Goal: Communication & Community: Answer question/provide support

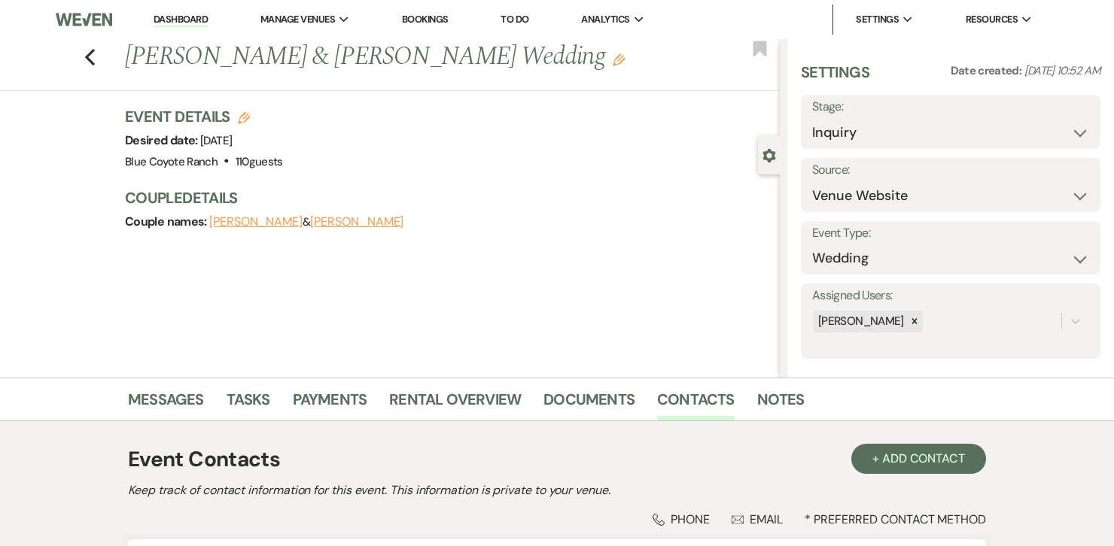
click at [180, 22] on link "Dashboard" at bounding box center [181, 20] width 54 height 14
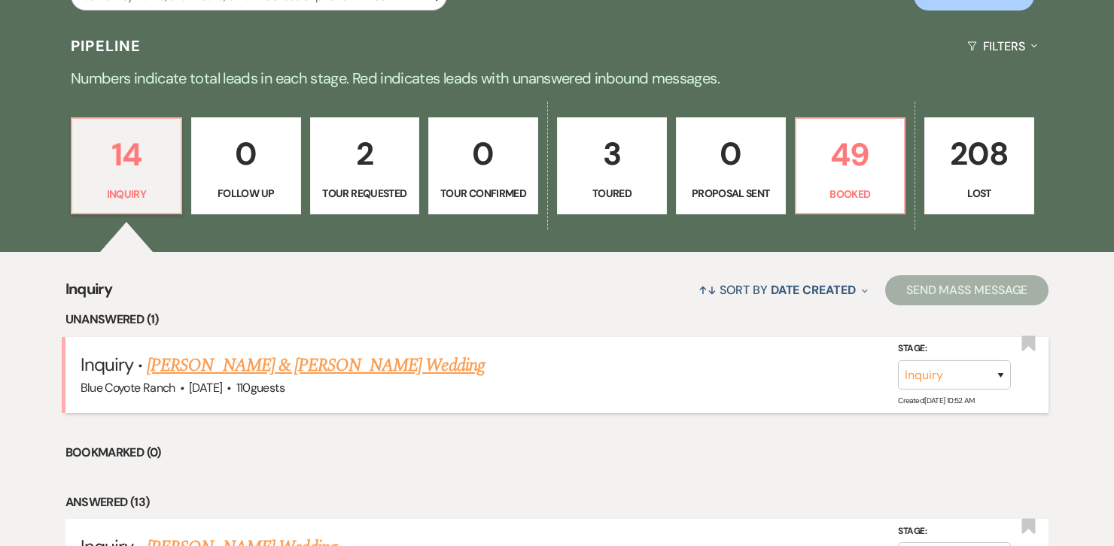
click at [325, 360] on link "[PERSON_NAME] & [PERSON_NAME] Wedding" at bounding box center [315, 365] width 337 height 27
select select "5"
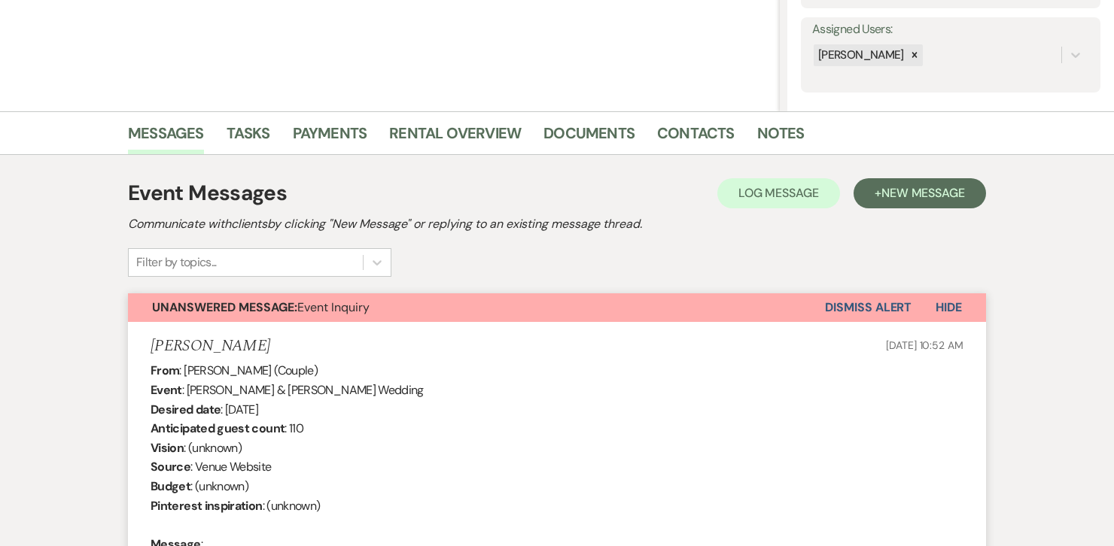
scroll to position [329, 0]
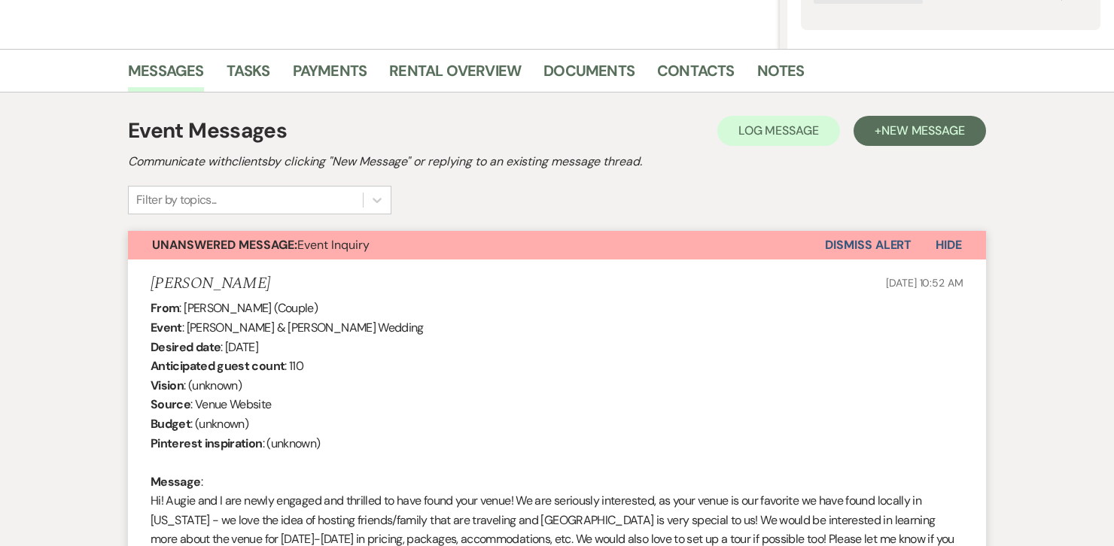
click at [850, 241] on button "Dismiss Alert" at bounding box center [868, 245] width 87 height 29
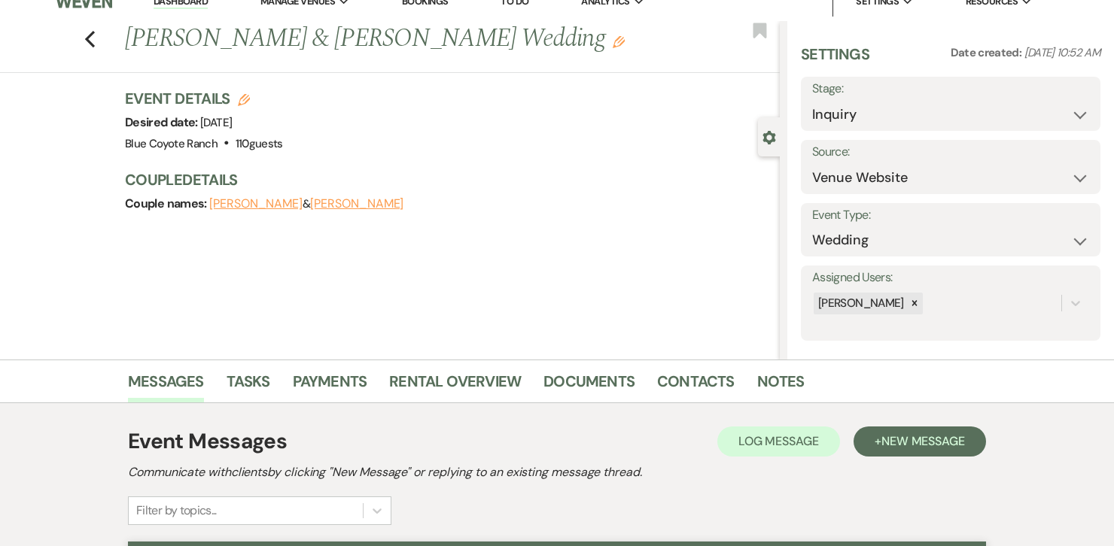
scroll to position [0, 0]
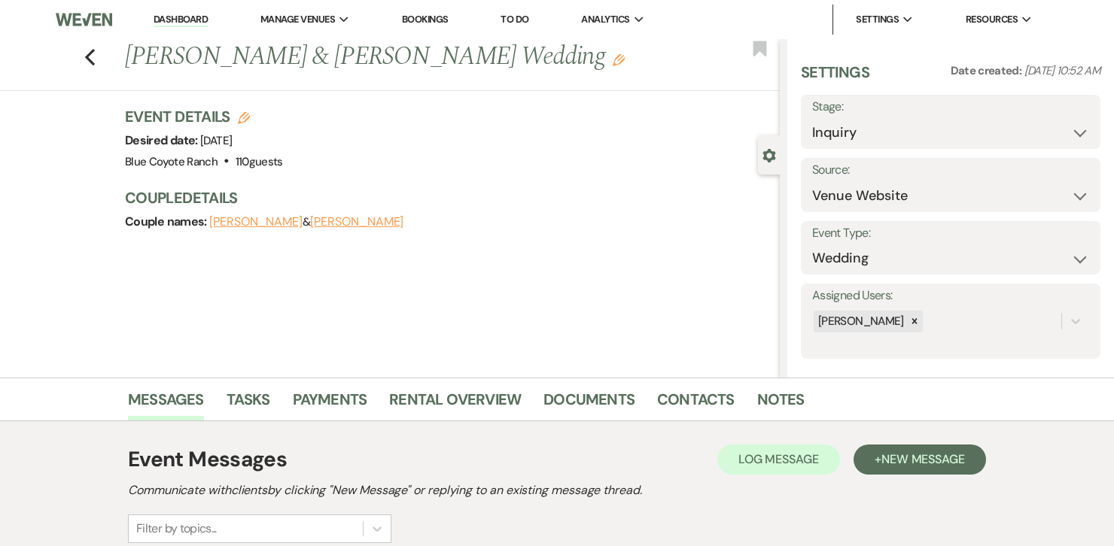
click at [171, 21] on link "Dashboard" at bounding box center [181, 20] width 54 height 14
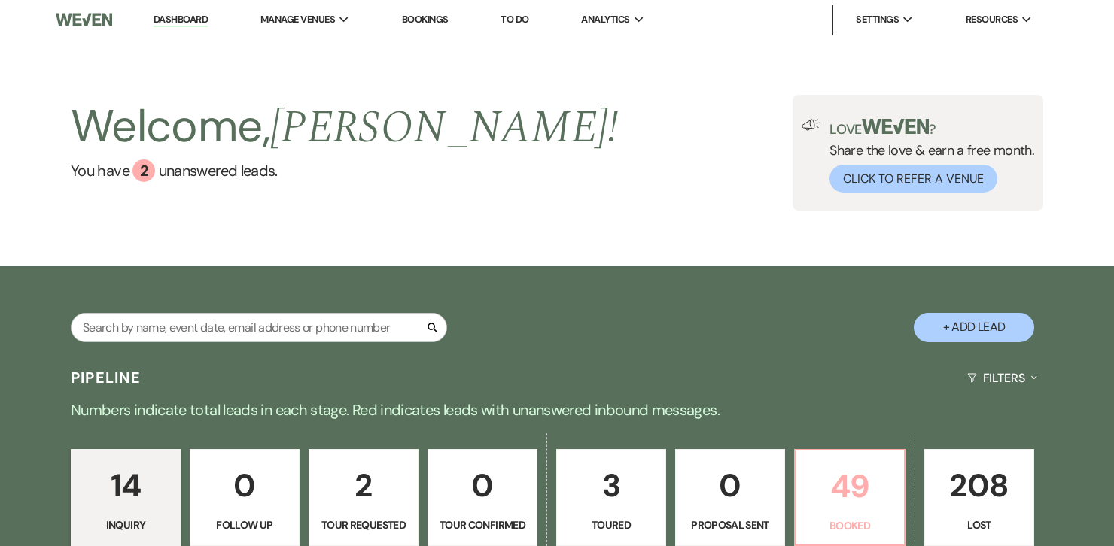
click at [863, 494] on p "49" at bounding box center [849, 486] width 90 height 50
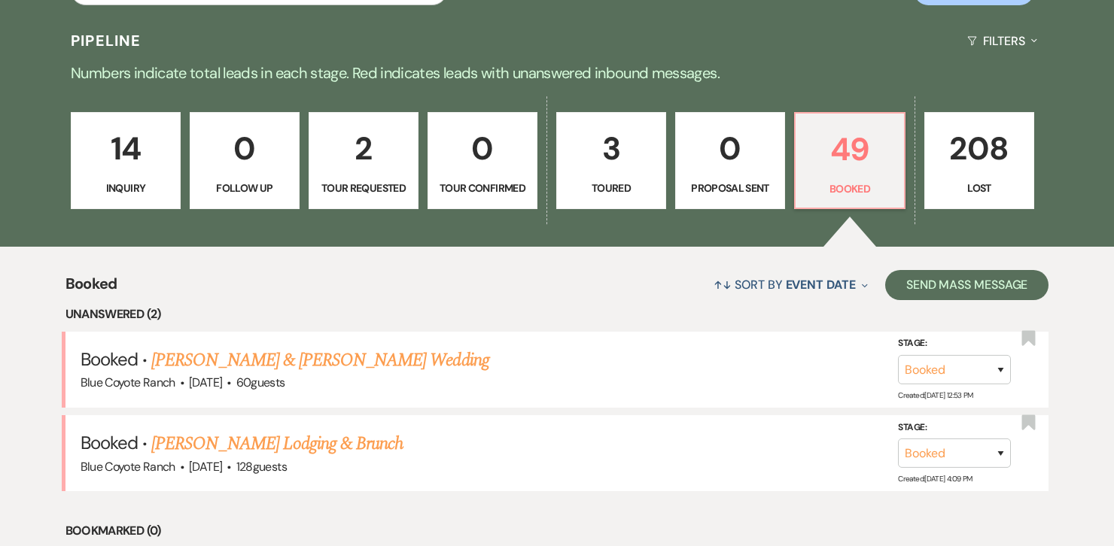
scroll to position [412, 0]
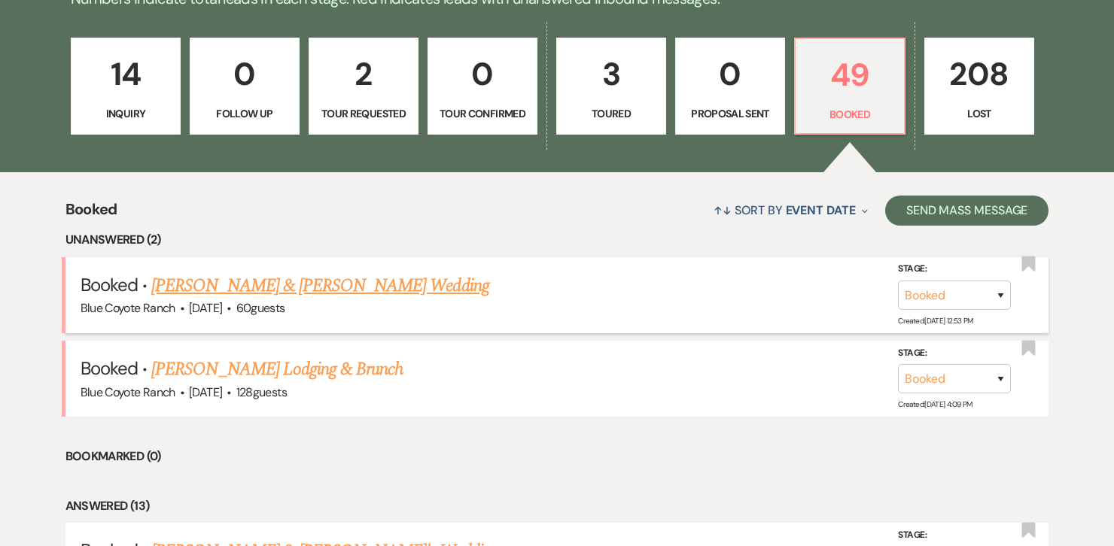
click at [384, 289] on link "[PERSON_NAME] & [PERSON_NAME] Wedding" at bounding box center [319, 285] width 337 height 27
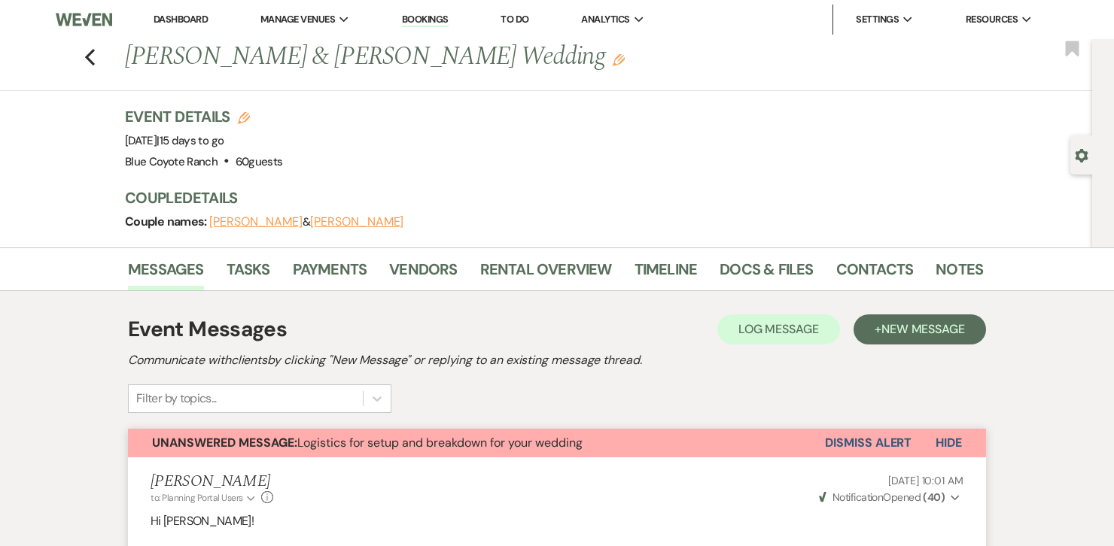
click at [850, 448] on button "Dismiss Alert" at bounding box center [868, 443] width 87 height 29
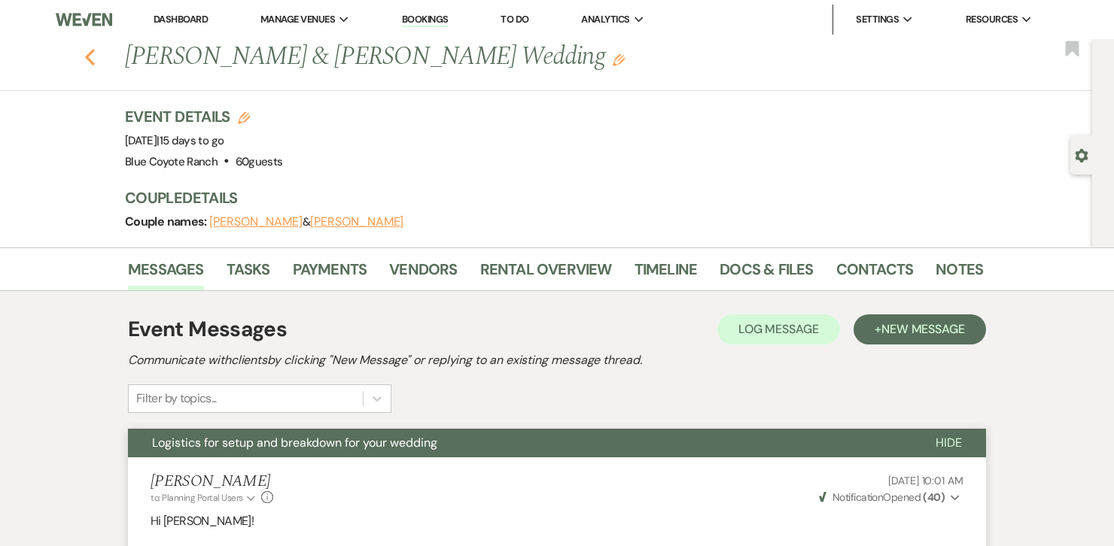
click at [88, 60] on use "button" at bounding box center [90, 57] width 10 height 17
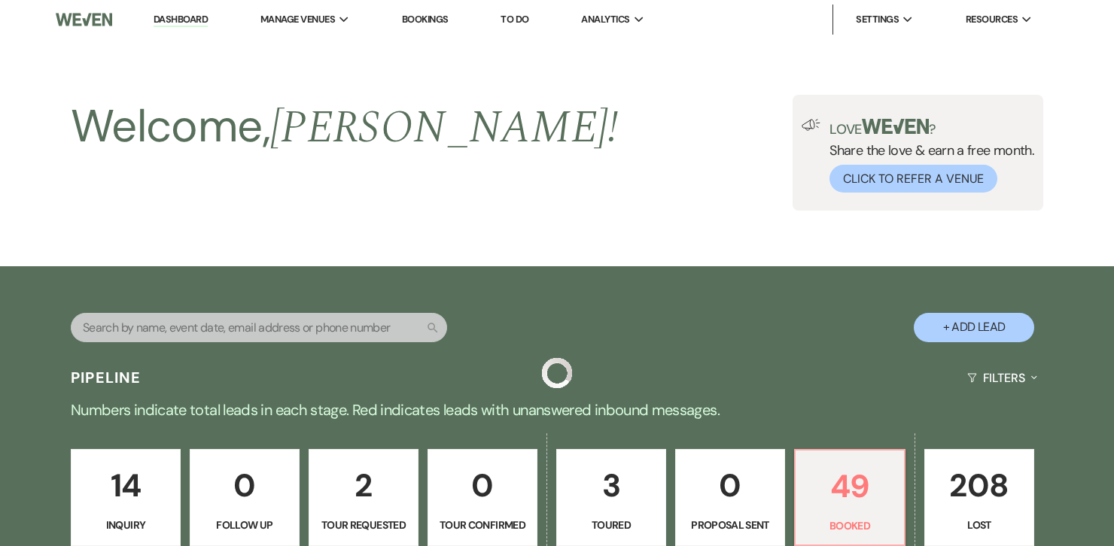
scroll to position [412, 0]
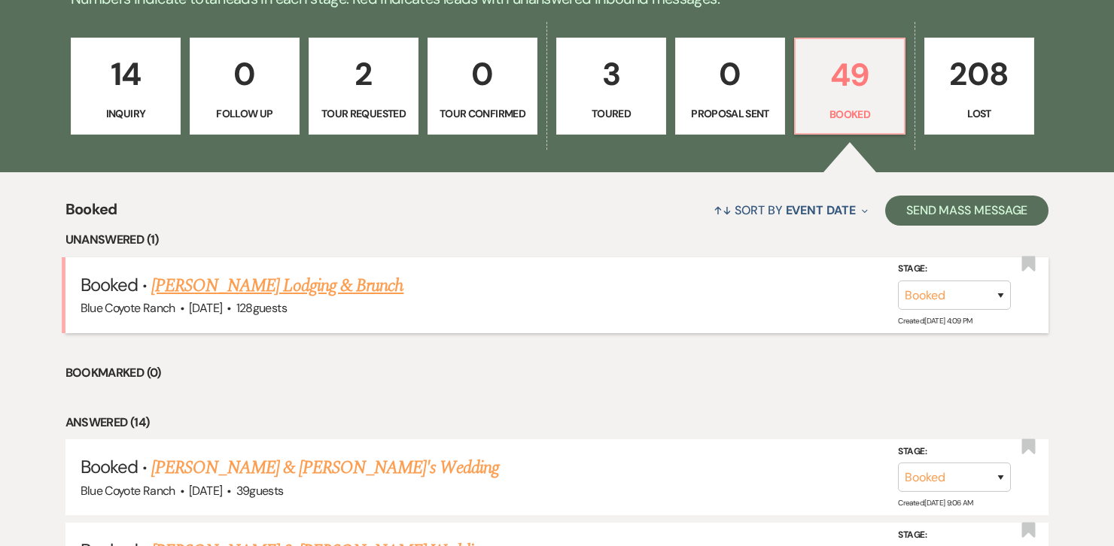
click at [299, 282] on link "[PERSON_NAME] Lodging & Brunch" at bounding box center [277, 285] width 252 height 27
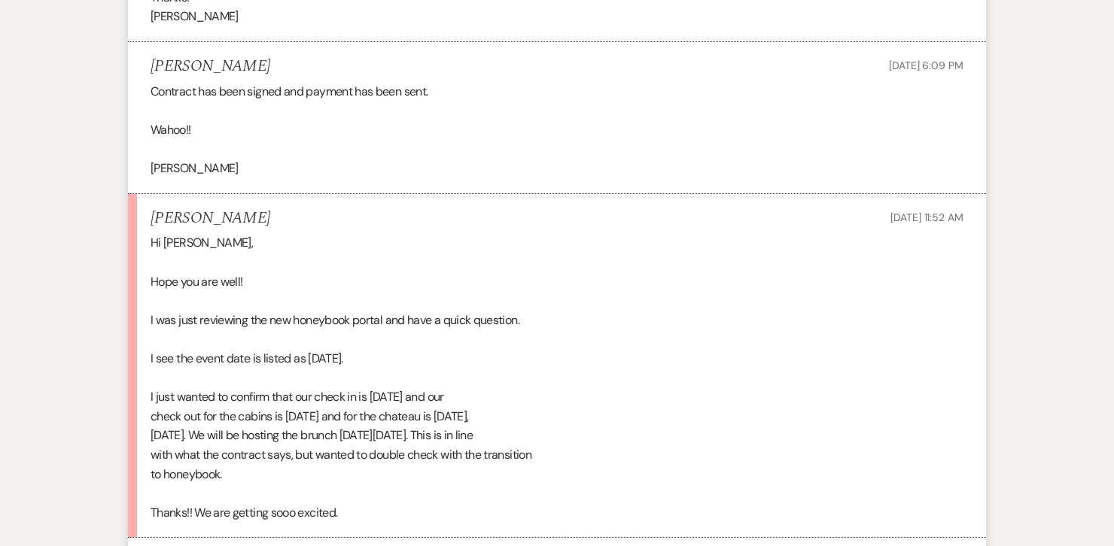
scroll to position [2394, 0]
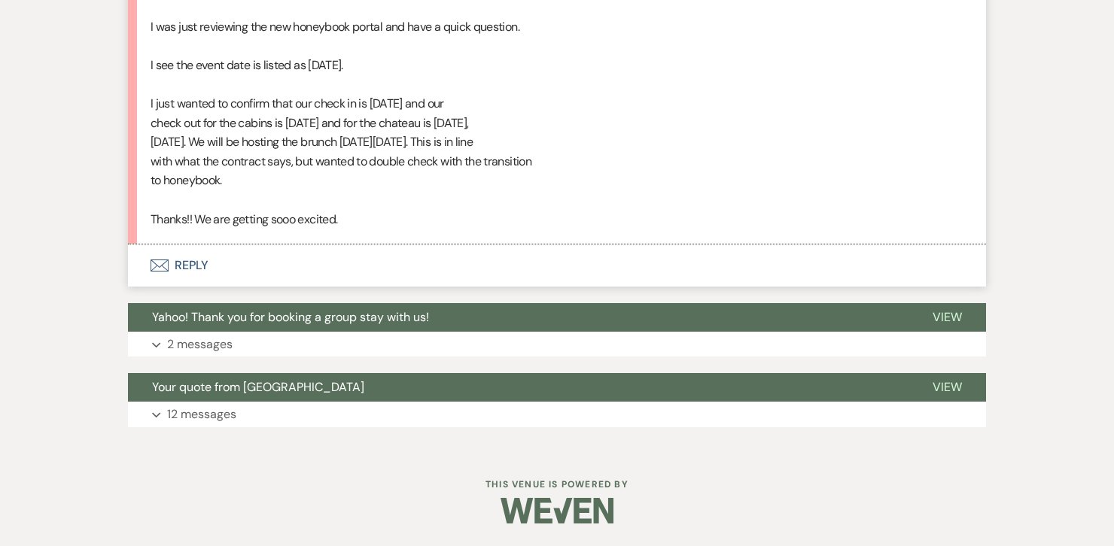
click at [192, 259] on button "Envelope Reply" at bounding box center [557, 266] width 858 height 42
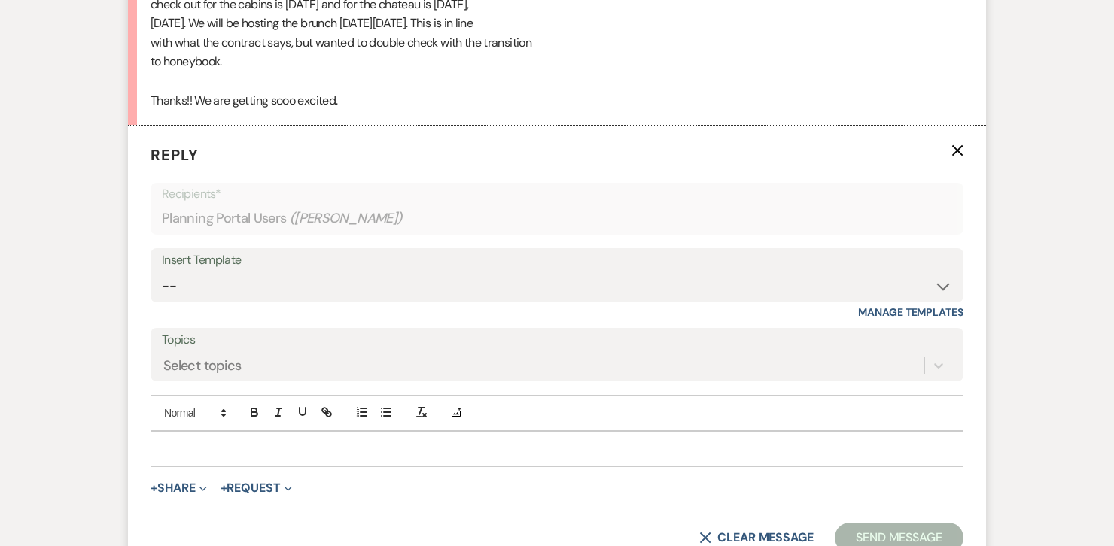
scroll to position [2521, 0]
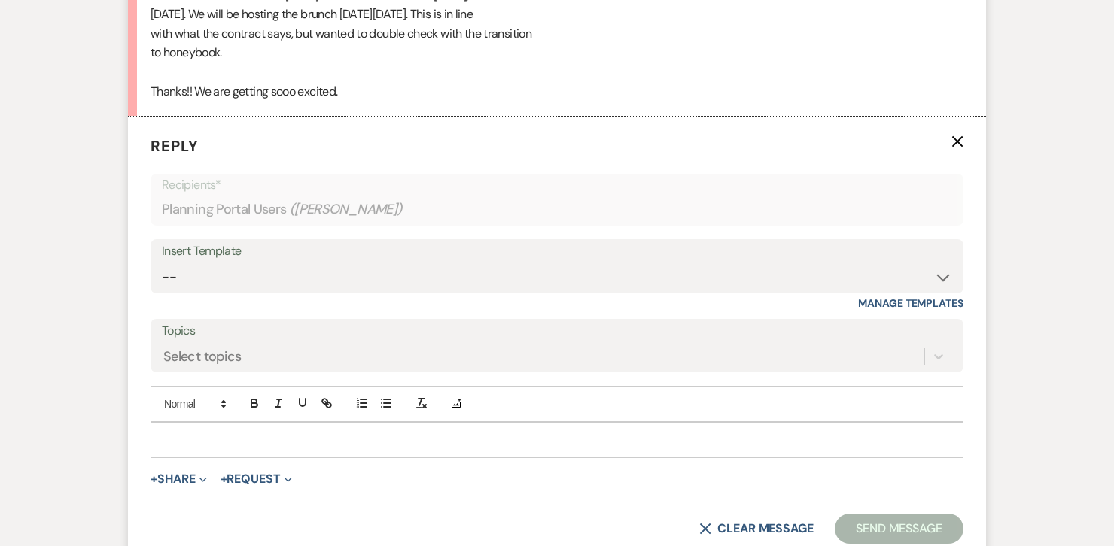
click at [279, 439] on p at bounding box center [557, 440] width 789 height 17
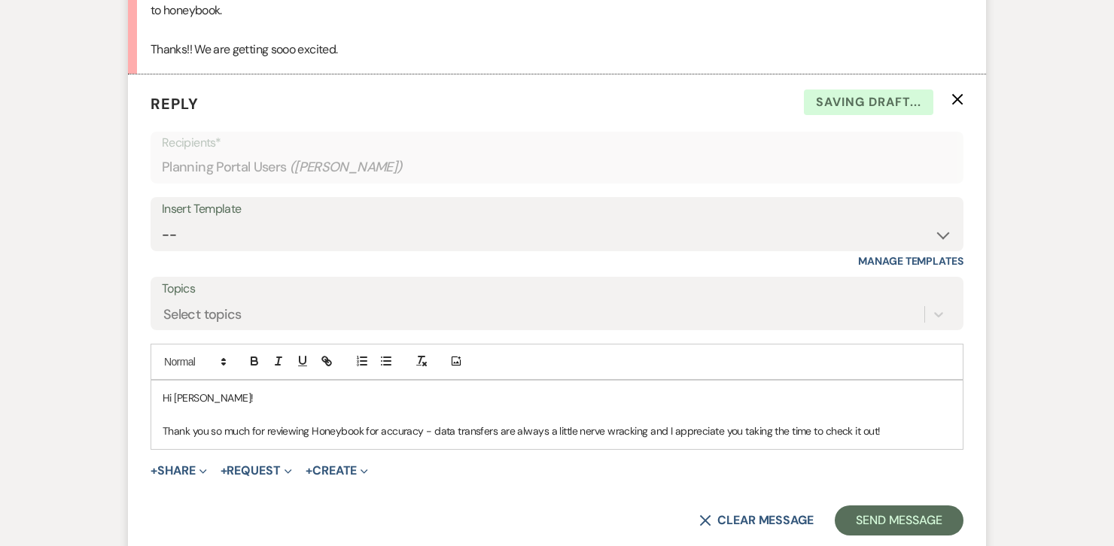
scroll to position [2613, 0]
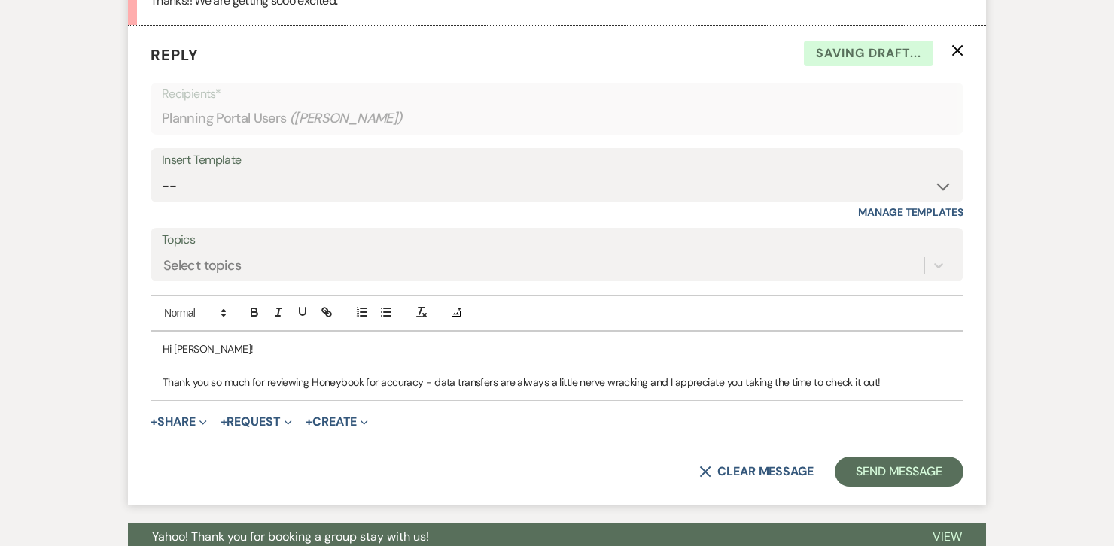
click at [912, 375] on p "Thank you so much for reviewing Honeybook for accuracy - data transfers are alw…" at bounding box center [557, 382] width 789 height 17
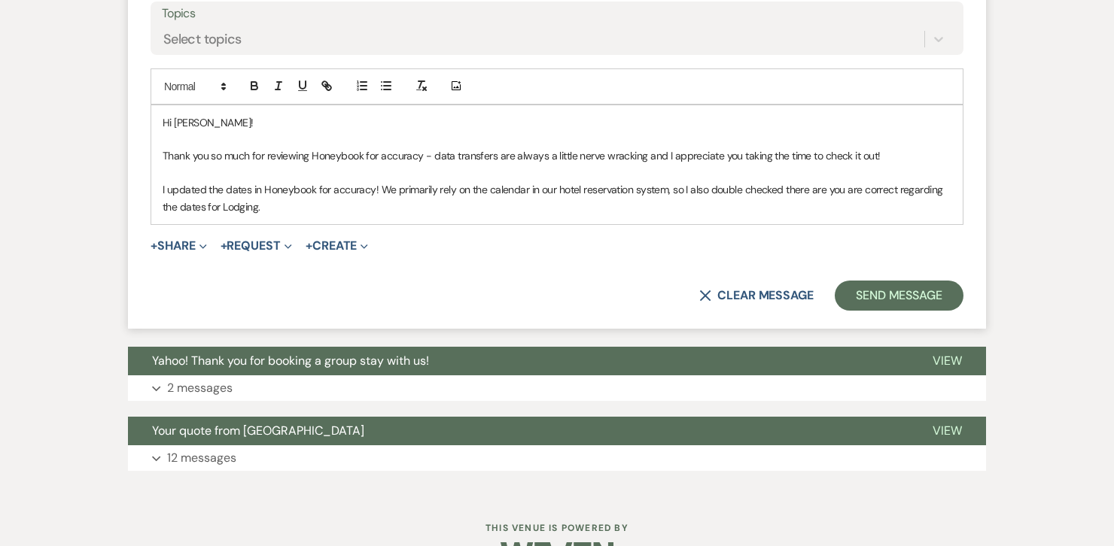
scroll to position [2848, 0]
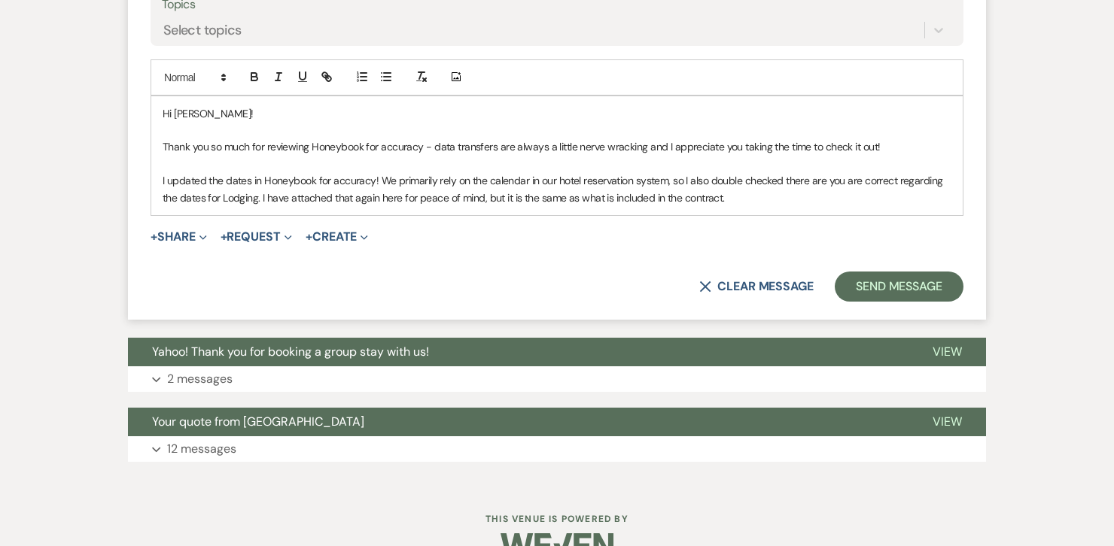
click at [741, 199] on p "I updated the dates in Honeybook for accuracy! We primarily rely on the calenda…" at bounding box center [557, 189] width 789 height 34
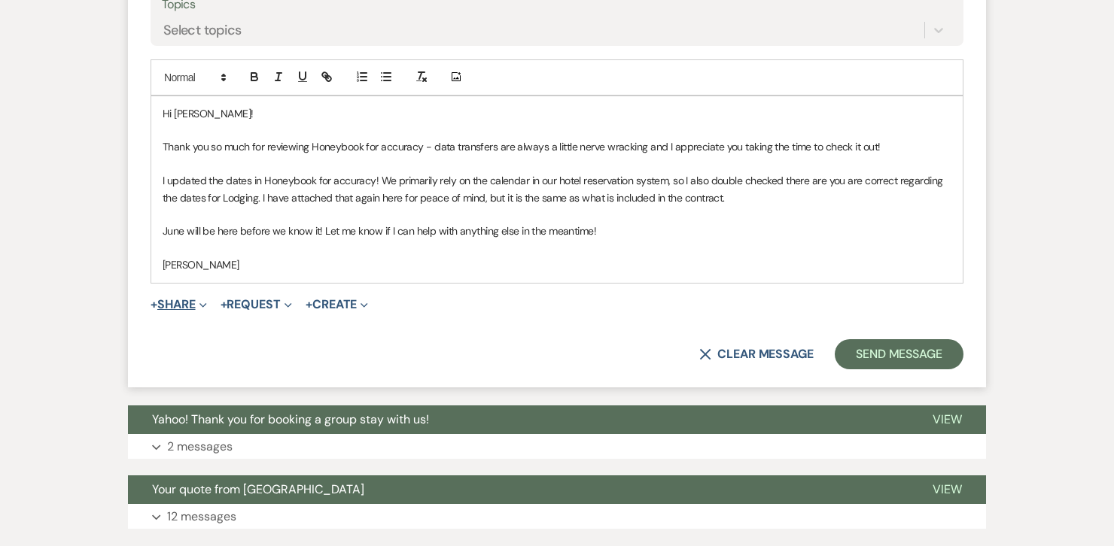
click at [190, 299] on button "+ Share Expand" at bounding box center [178, 305] width 56 height 12
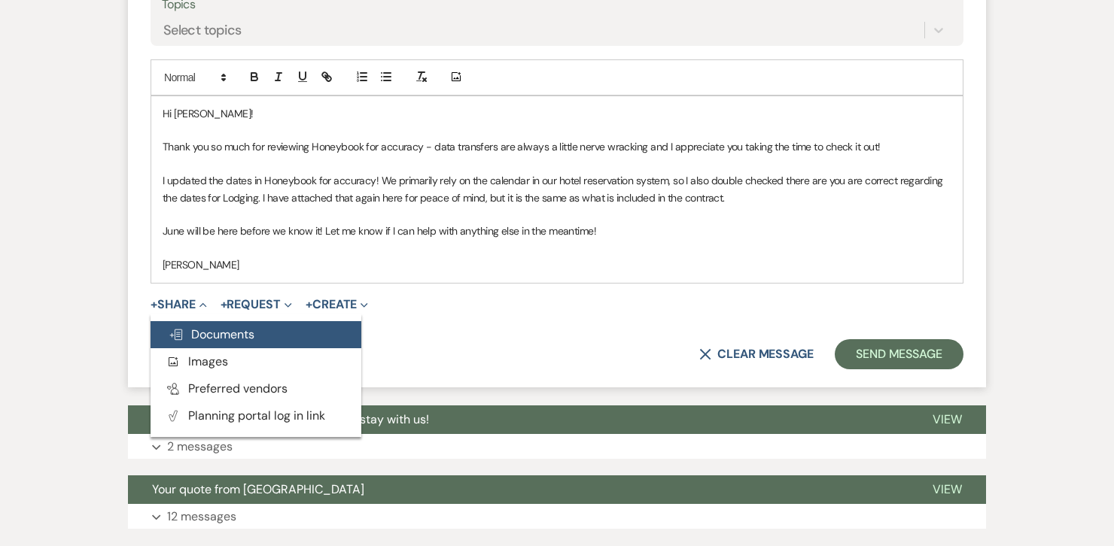
click at [204, 330] on span "Doc Upload Documents" at bounding box center [212, 335] width 86 height 16
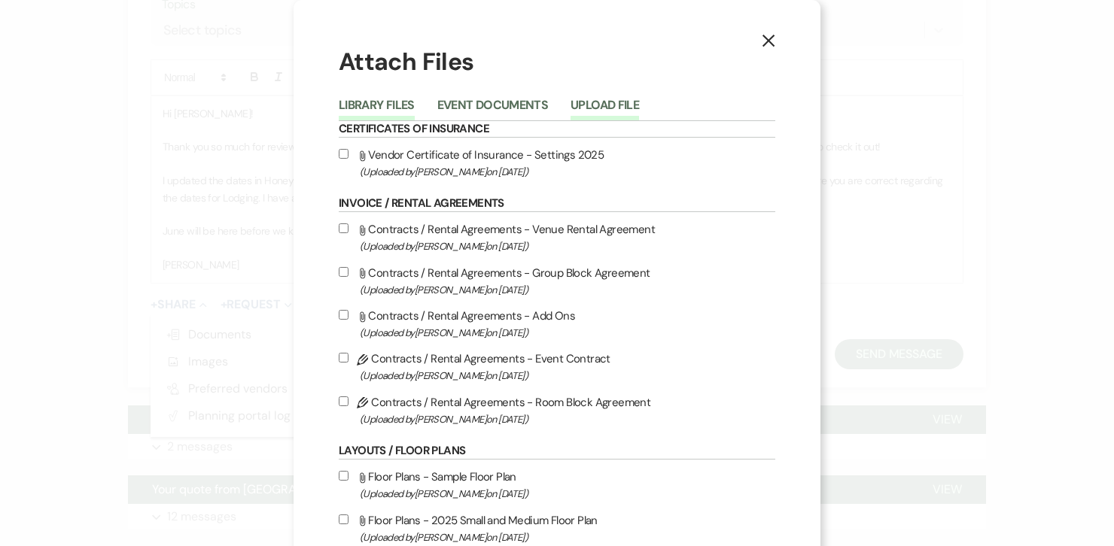
click at [600, 109] on button "Upload File" at bounding box center [604, 109] width 68 height 21
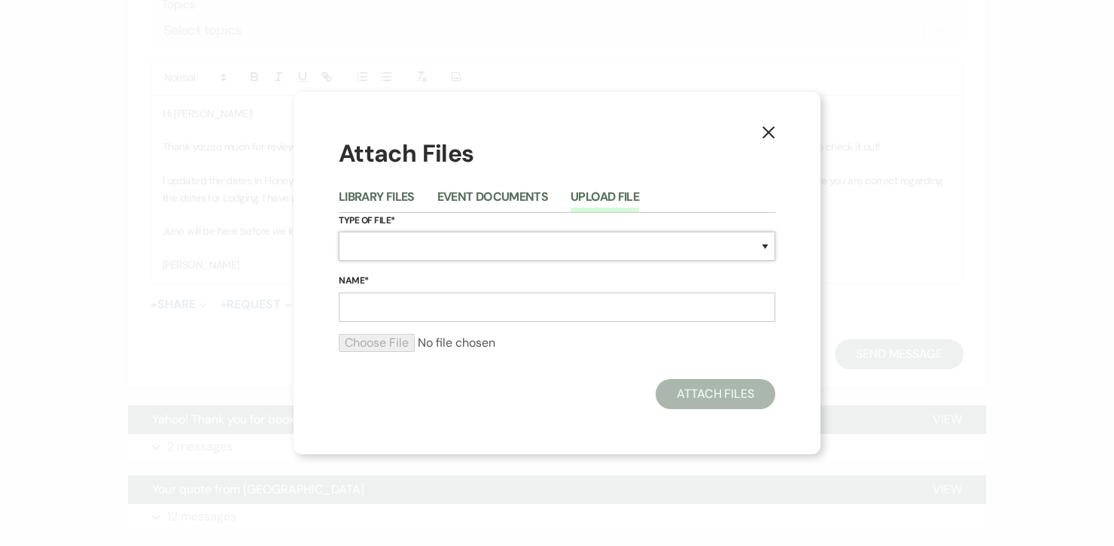
click at [456, 243] on select "Special Event Insurance Vendor Certificate of Insurance Contracts / Rental Agre…" at bounding box center [557, 246] width 436 height 29
select select "10"
click at [339, 232] on select "Special Event Insurance Vendor Certificate of Insurance Contracts / Rental Agre…" at bounding box center [557, 246] width 436 height 29
click at [392, 309] on input "Name*" at bounding box center [557, 307] width 436 height 29
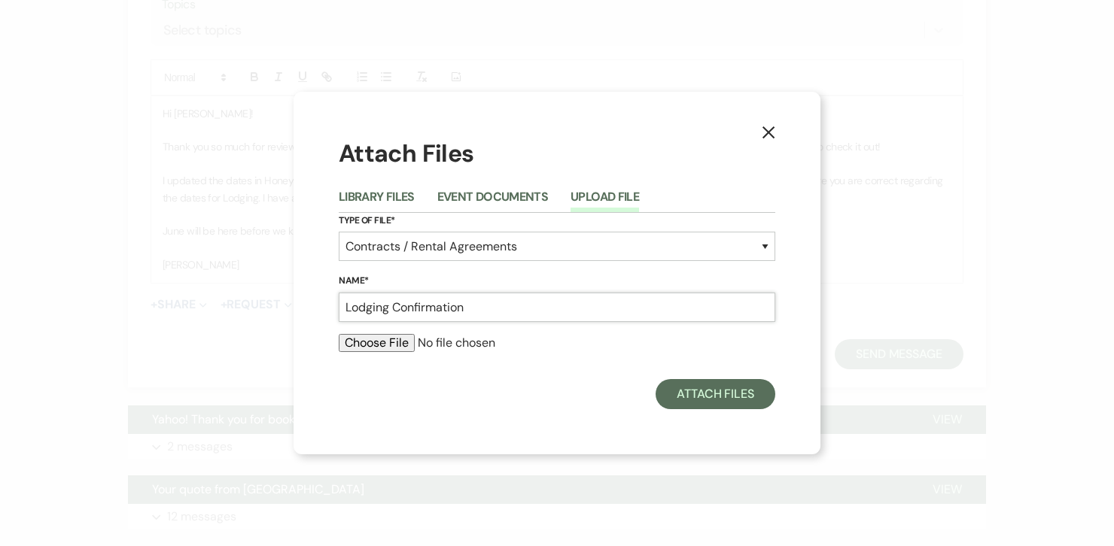
type input "Lodging Confirmation"
click at [584, 400] on div "Attach Files" at bounding box center [557, 394] width 436 height 30
click at [393, 344] on input "file" at bounding box center [557, 343] width 436 height 18
type input "C:\fakepath\[PERSON_NAME] Lodging Confirmation.pdf"
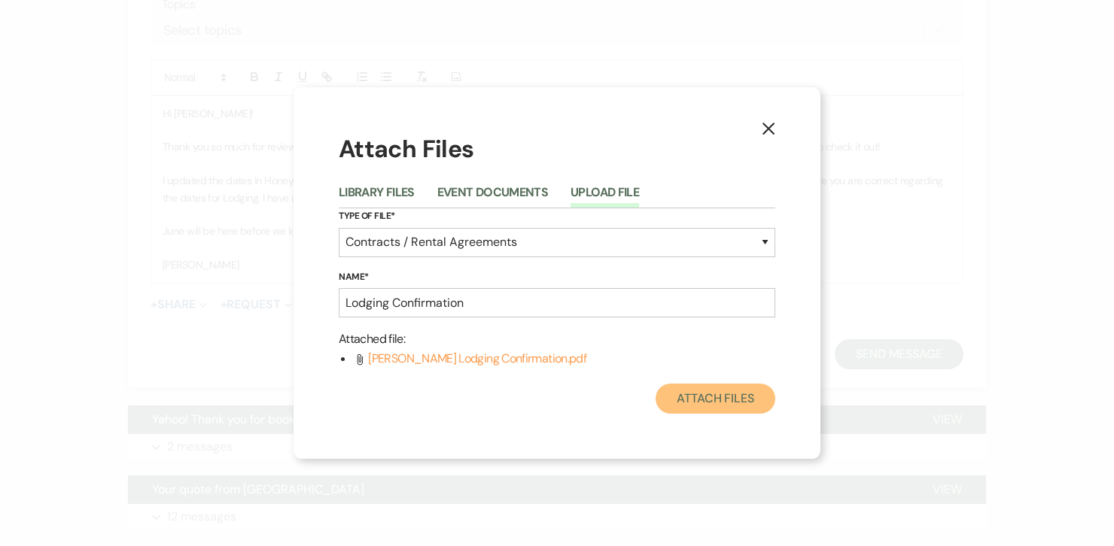
click at [723, 398] on button "Attach Files" at bounding box center [715, 399] width 120 height 30
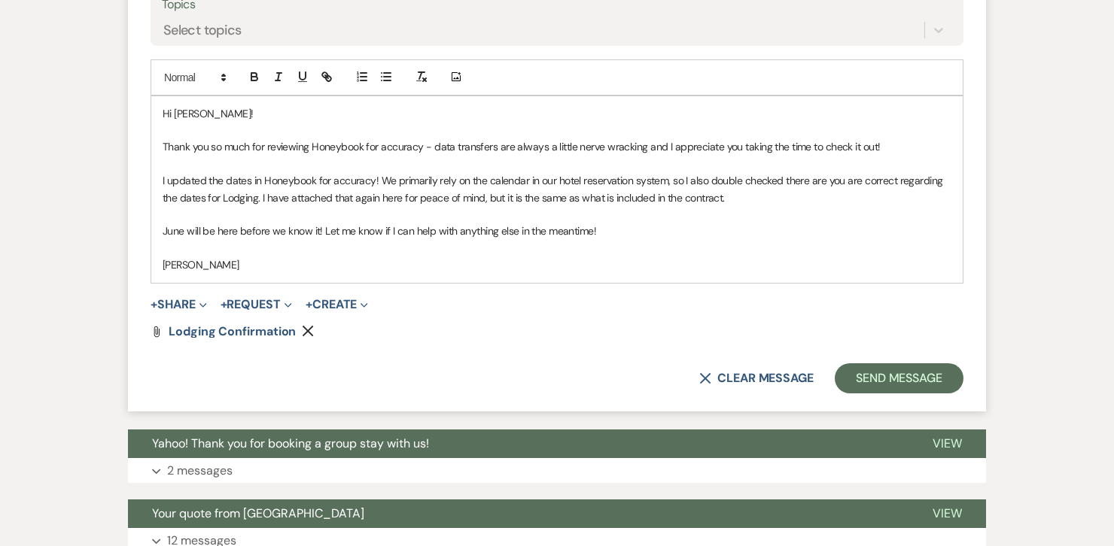
drag, startPoint x: 888, startPoint y: 147, endPoint x: 819, endPoint y: 154, distance: 68.7
click at [819, 154] on p "Thank you so much for reviewing Honeybook for accuracy - data transfers are alw…" at bounding box center [557, 146] width 789 height 17
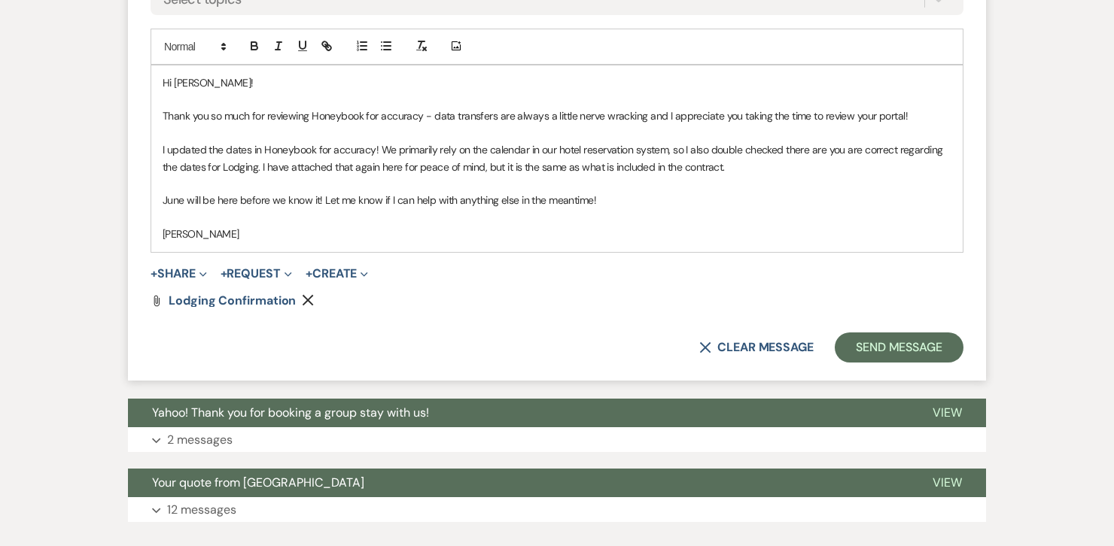
scroll to position [2880, 0]
click at [921, 342] on button "Send Message" at bounding box center [898, 347] width 129 height 30
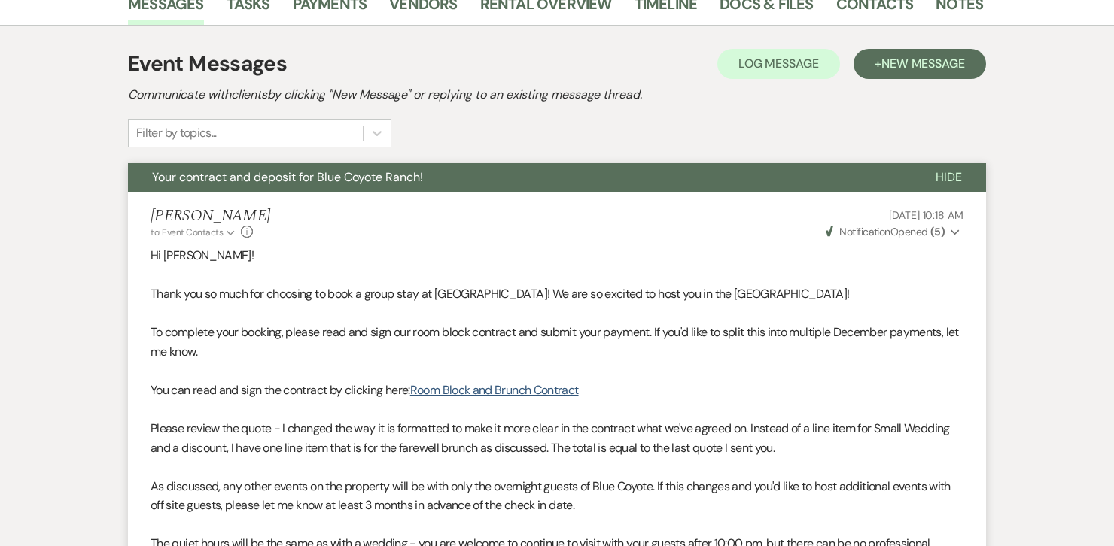
scroll to position [0, 0]
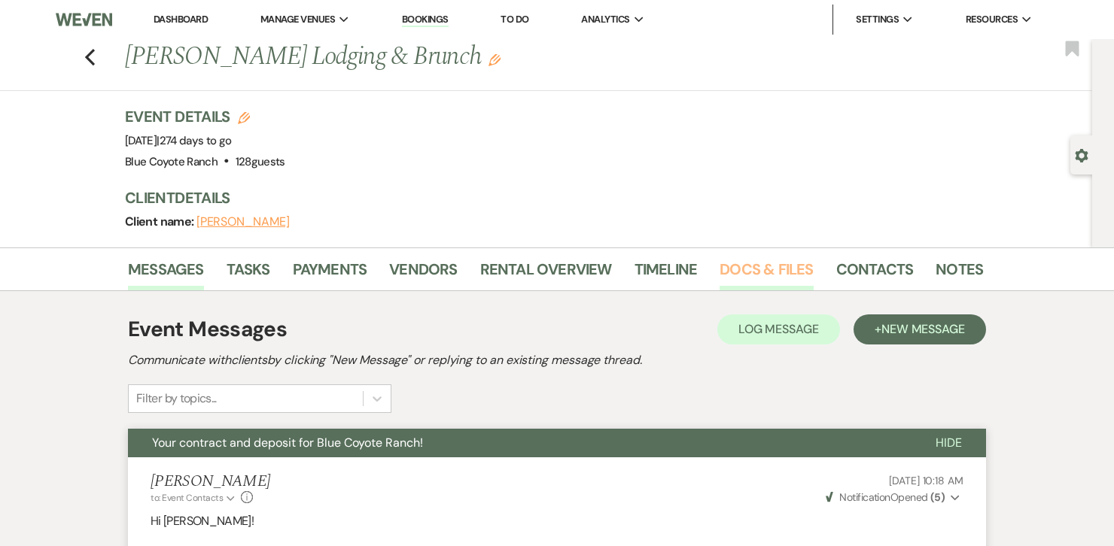
click at [777, 263] on link "Docs & Files" at bounding box center [765, 273] width 93 height 33
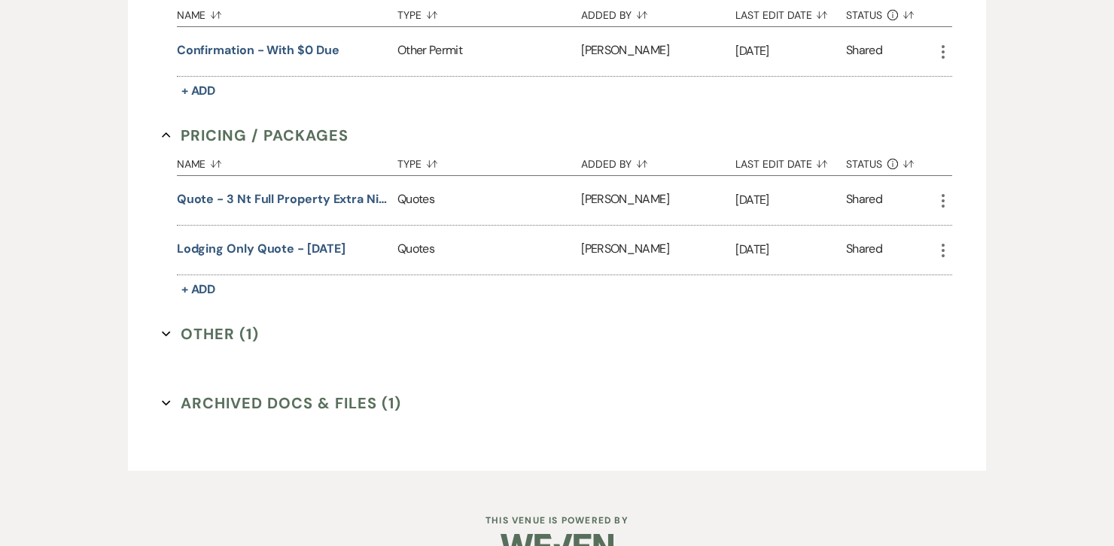
scroll to position [800, 0]
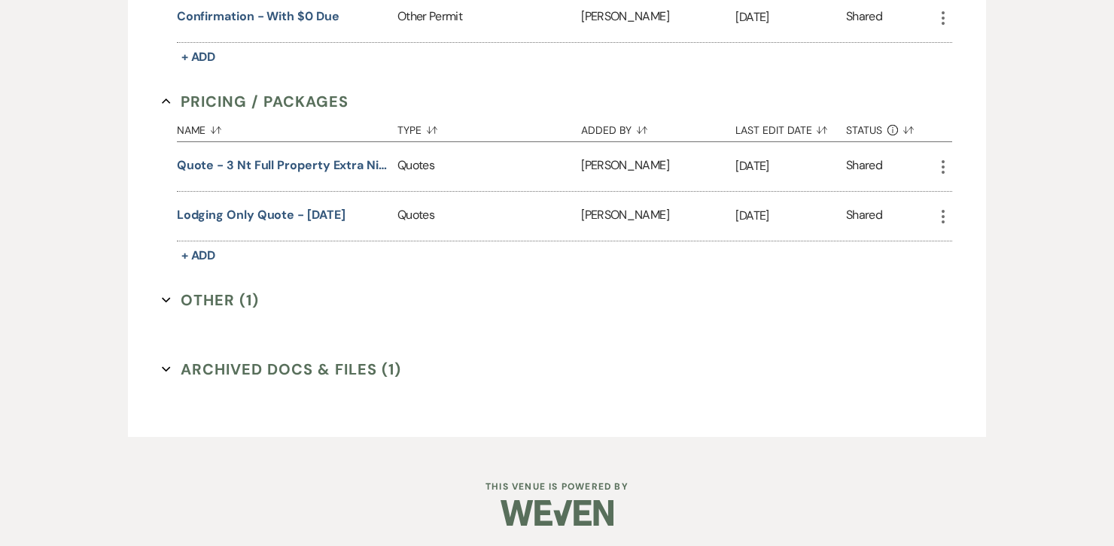
click at [165, 296] on icon "Expand" at bounding box center [166, 300] width 9 height 9
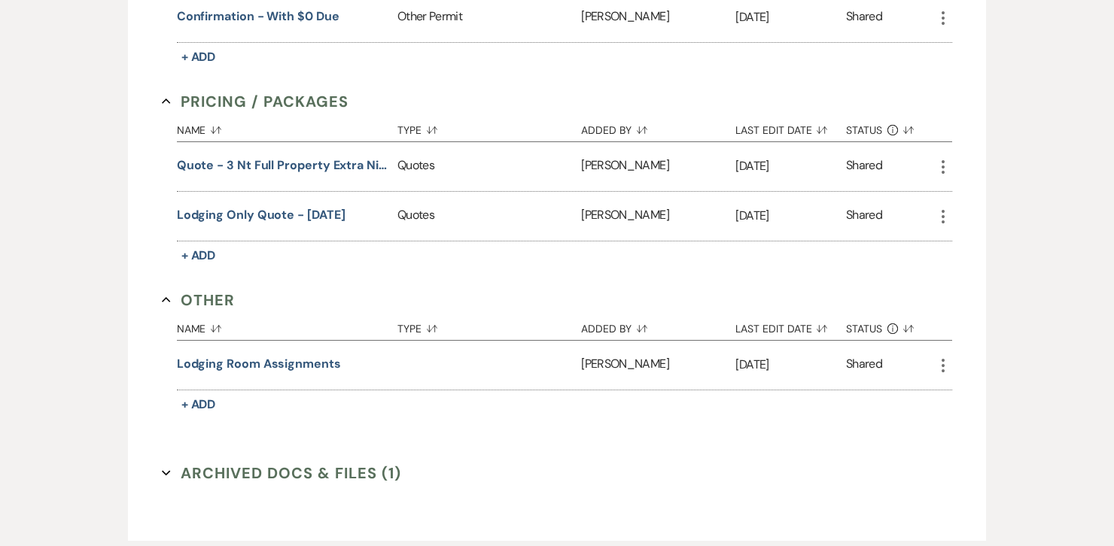
scroll to position [903, 0]
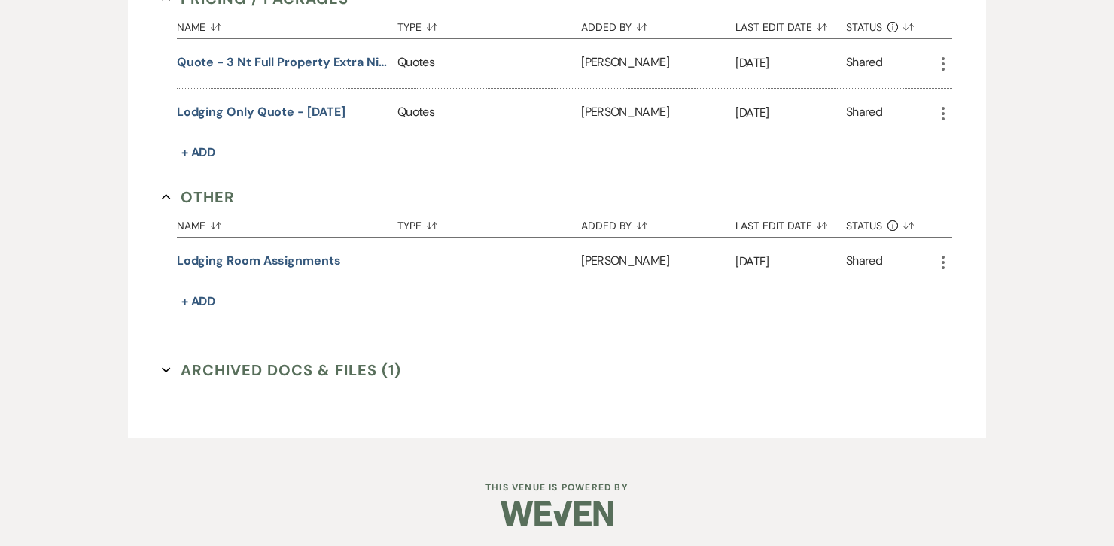
click at [166, 366] on icon "Expand" at bounding box center [166, 370] width 9 height 9
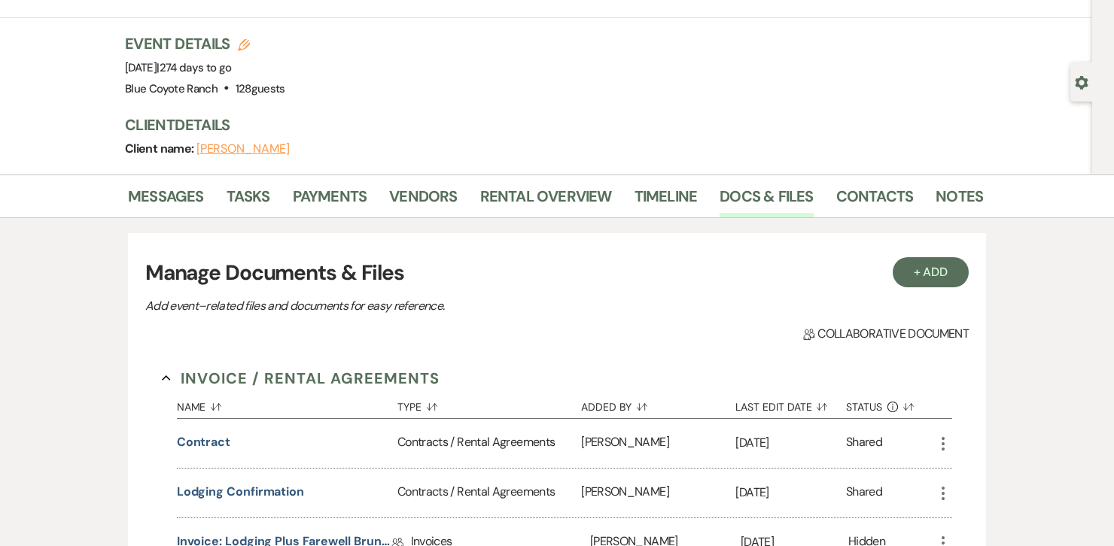
scroll to position [0, 0]
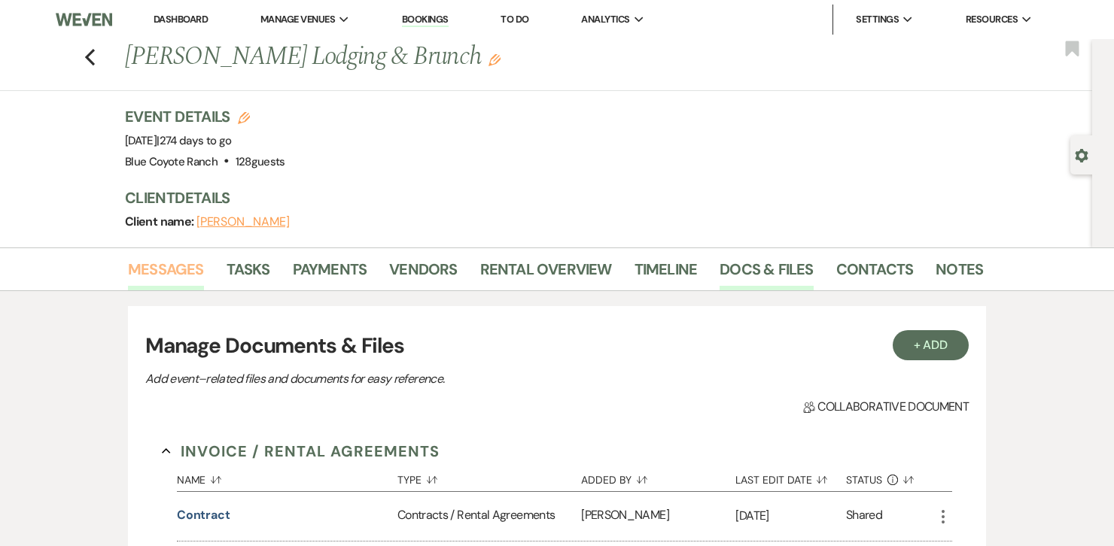
click at [169, 266] on link "Messages" at bounding box center [166, 273] width 76 height 33
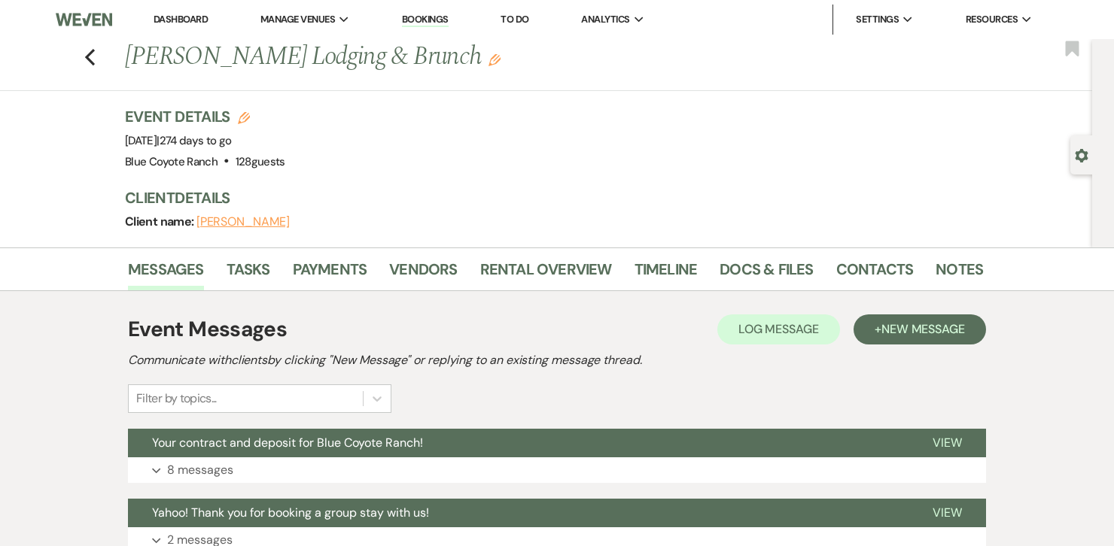
click at [184, 13] on link "Dashboard" at bounding box center [181, 19] width 54 height 13
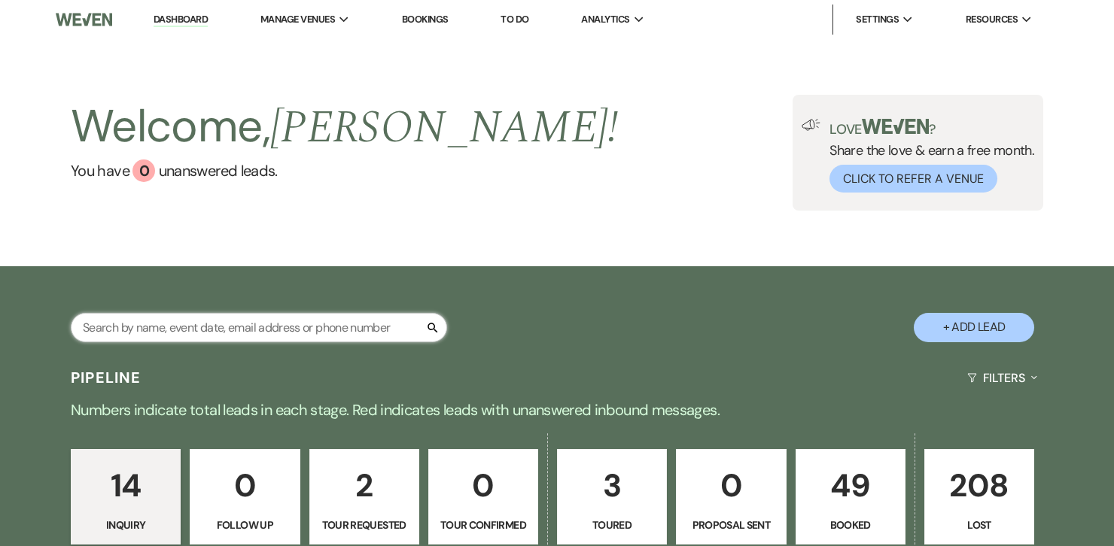
click at [262, 323] on input "text" at bounding box center [259, 327] width 376 height 29
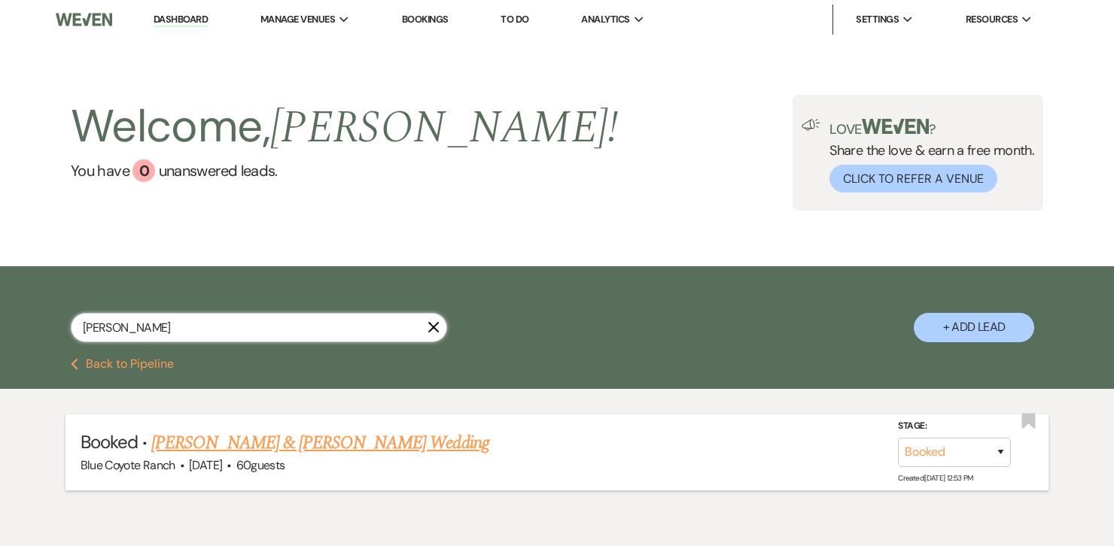
type input "[PERSON_NAME]"
click at [223, 442] on link "[PERSON_NAME] & [PERSON_NAME] Wedding" at bounding box center [319, 443] width 337 height 27
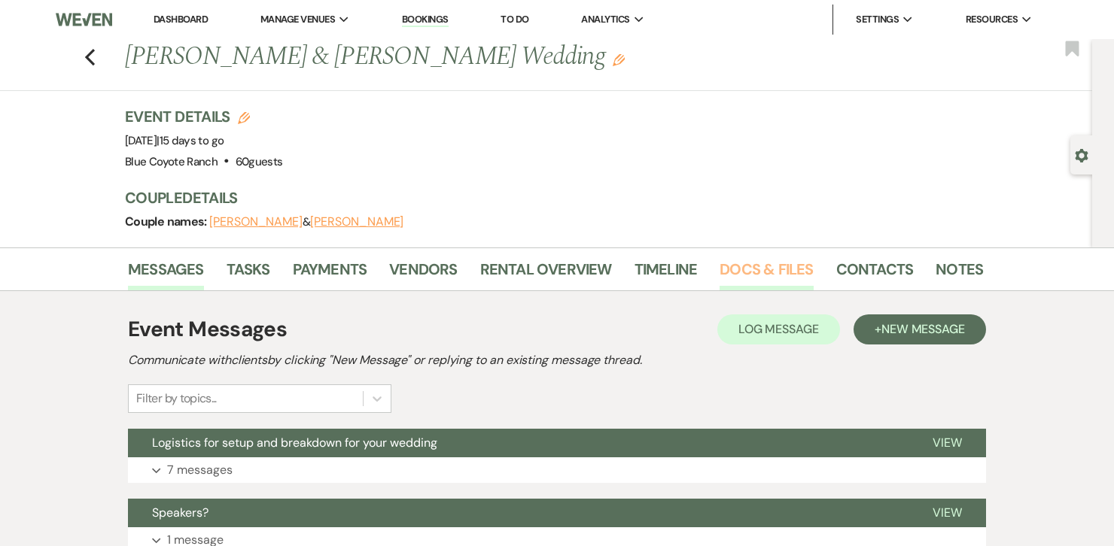
click at [737, 268] on link "Docs & Files" at bounding box center [765, 273] width 93 height 33
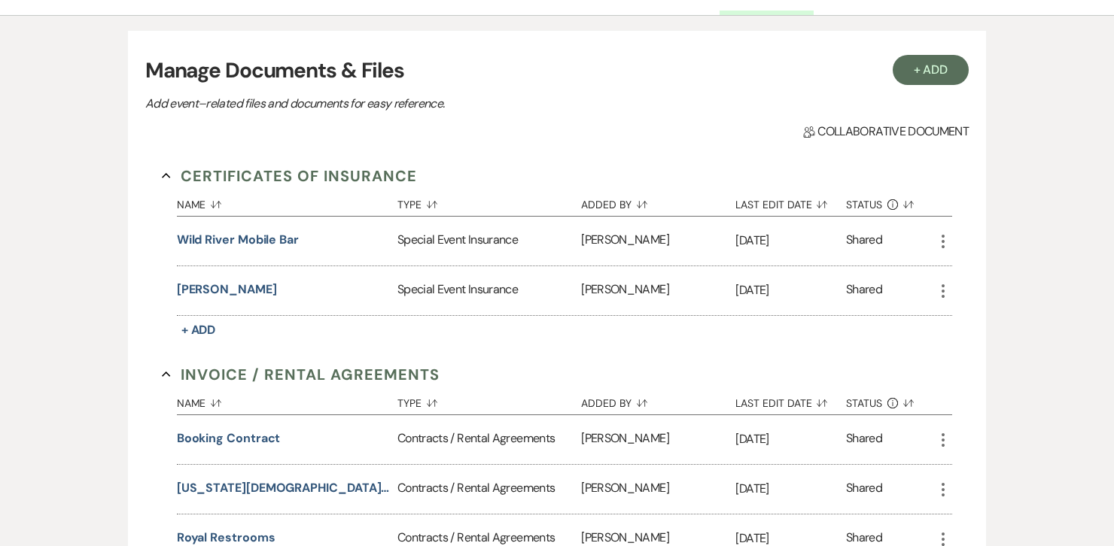
scroll to position [278, 0]
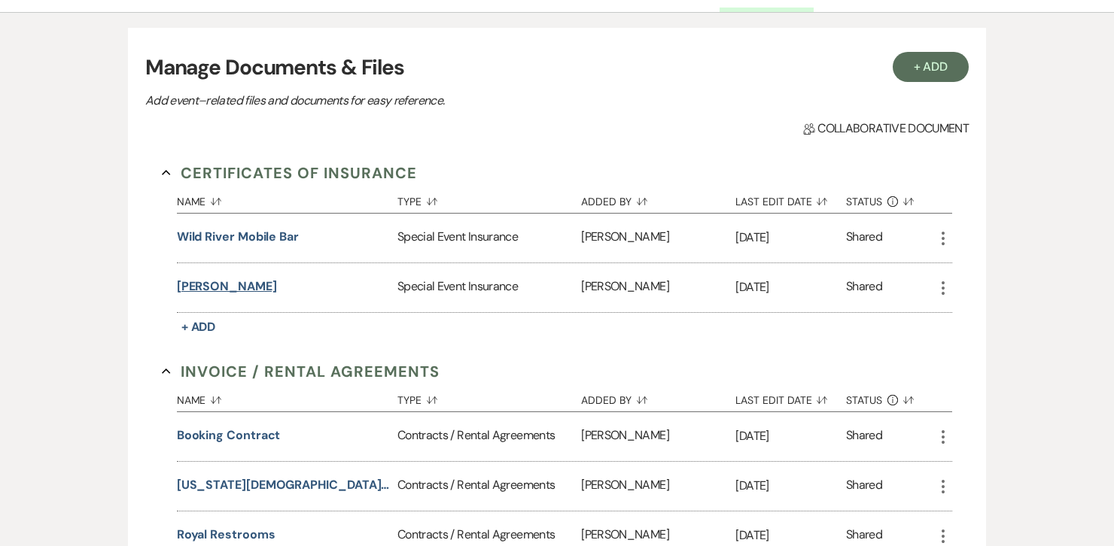
click at [205, 290] on button "[PERSON_NAME]" at bounding box center [227, 287] width 100 height 18
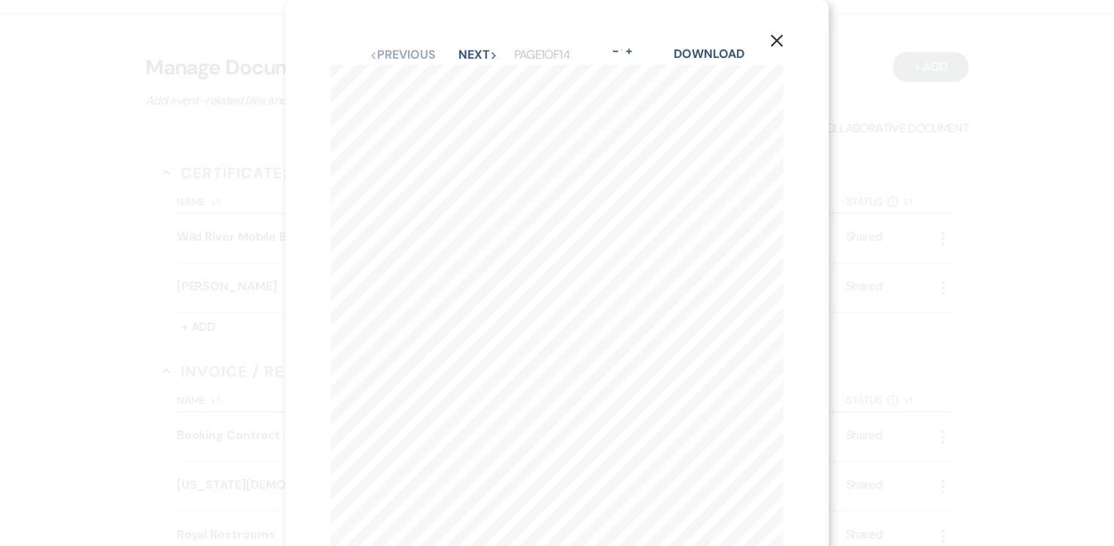
click at [782, 40] on icon "X" at bounding box center [777, 41] width 14 height 14
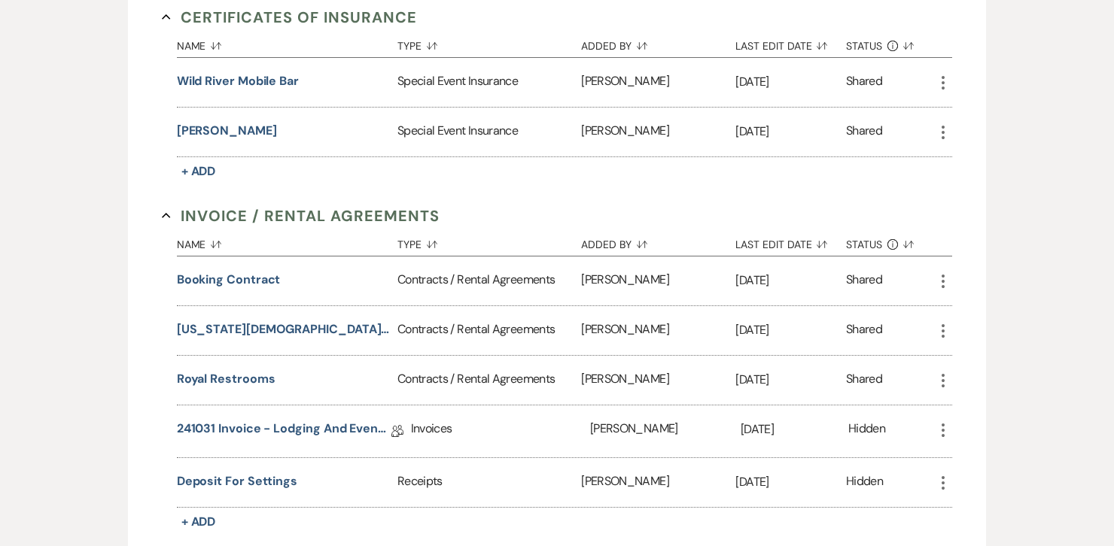
scroll to position [436, 0]
click at [294, 330] on button "[US_STATE][DEMOGRAPHIC_DATA] Rentals - Tent" at bounding box center [284, 328] width 214 height 18
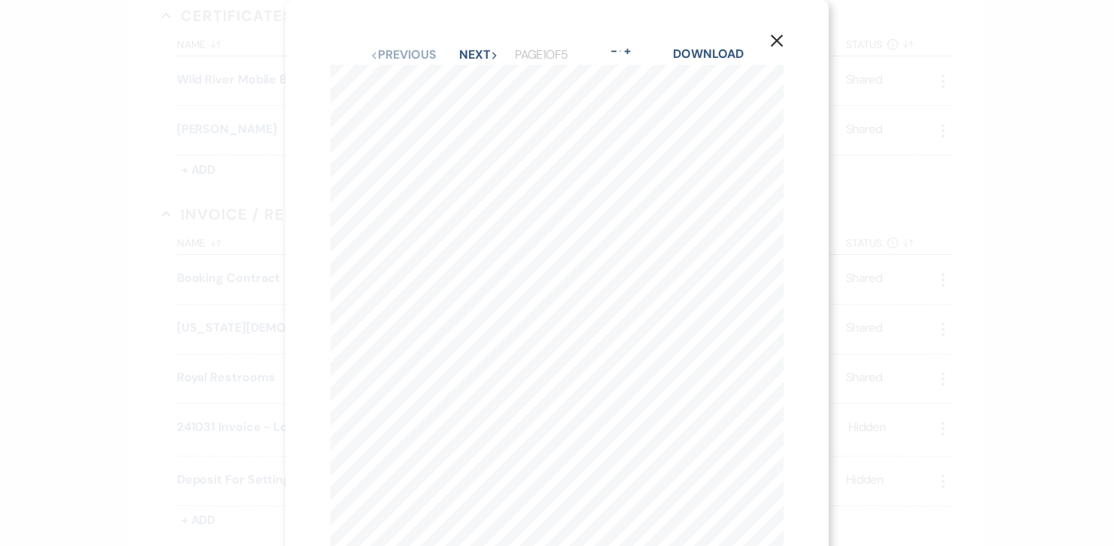
scroll to position [150, 0]
click at [246, 257] on div "X Previous Previous Next Next Page 1 of 5 - Zoom + Download Page 1 of [PHONE_NU…" at bounding box center [557, 273] width 1114 height 546
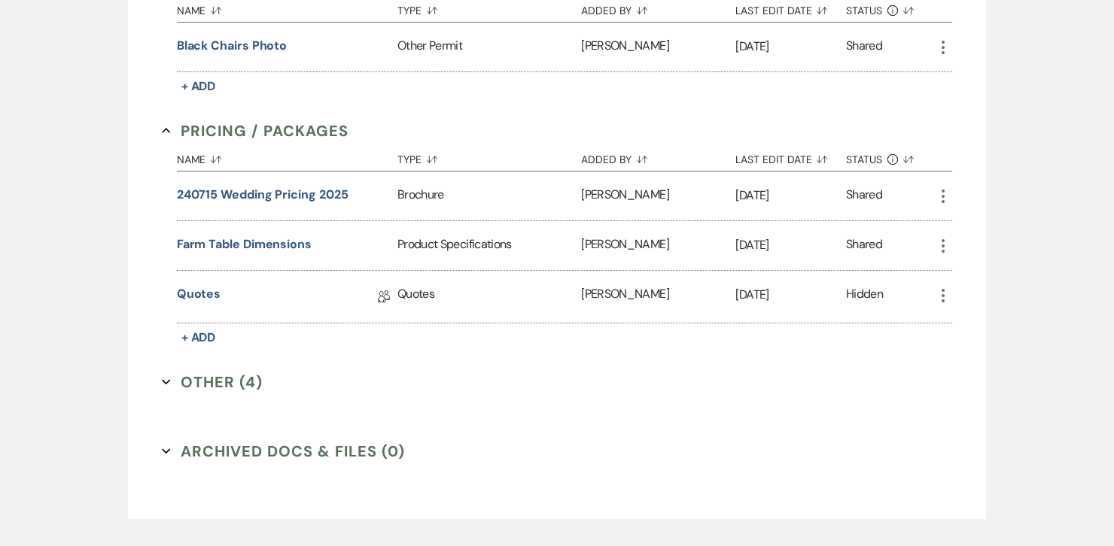
scroll to position [1297, 0]
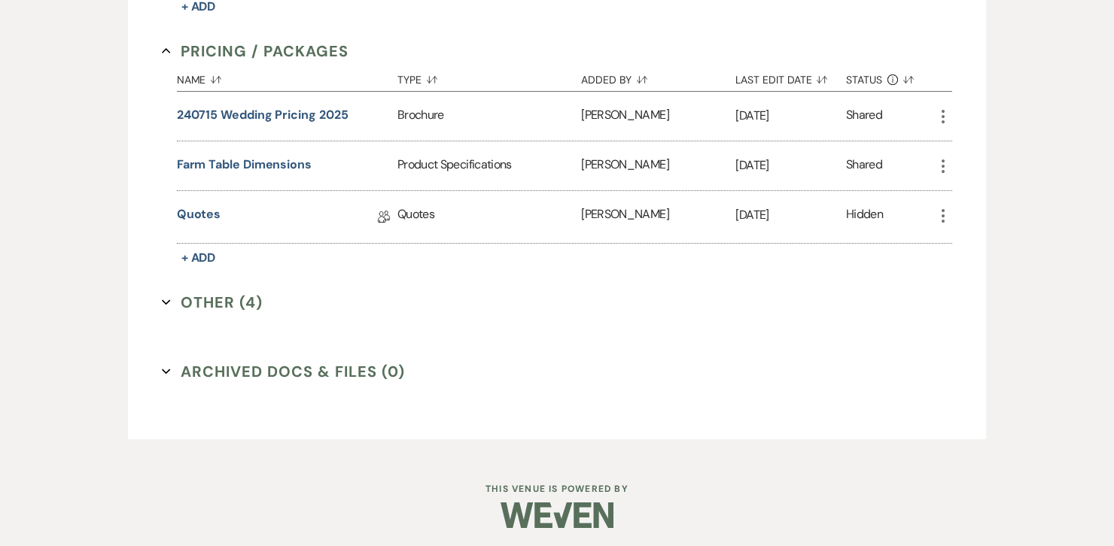
click at [165, 298] on icon "Expand" at bounding box center [166, 302] width 9 height 9
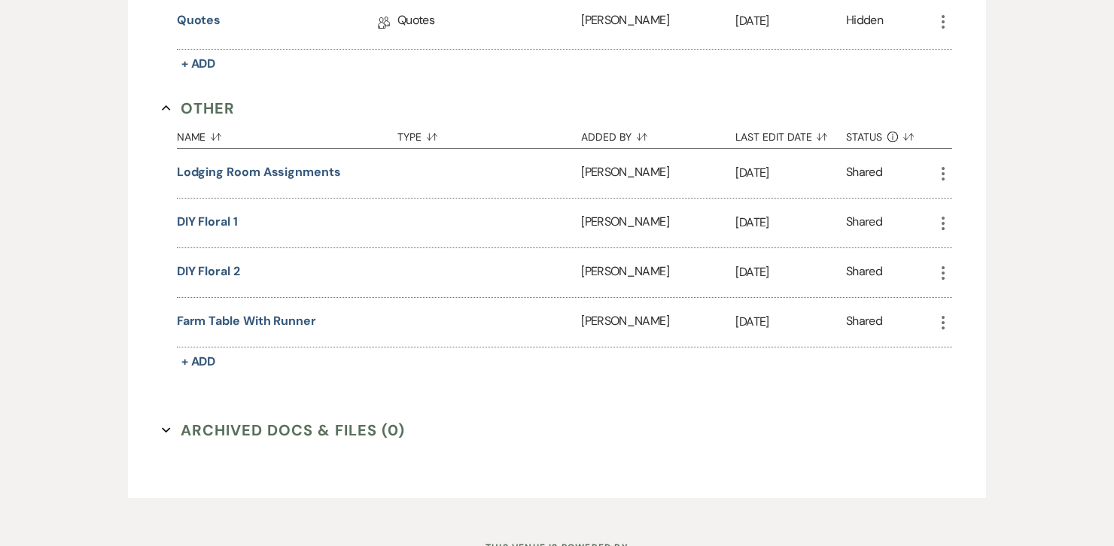
scroll to position [1549, 0]
